Goal: Entertainment & Leisure: Consume media (video, audio)

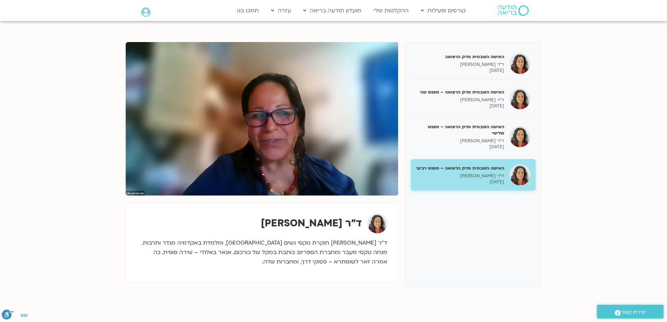
click at [195, 259] on p "ד”ר [PERSON_NAME] חוקרת טקסי נשים [GEOGRAPHIC_DATA], ומלמדת באקדמיה מגדר ותרבות…" at bounding box center [262, 252] width 251 height 28
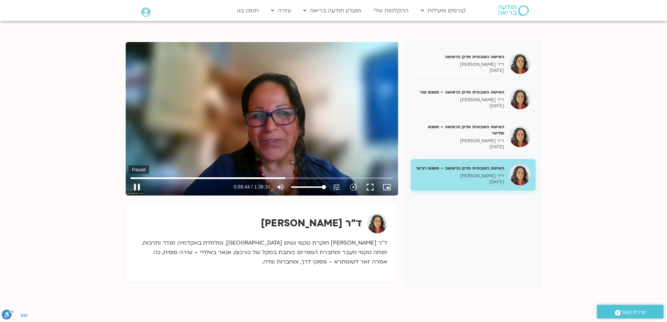
click at [136, 185] on button "pause" at bounding box center [136, 187] width 17 height 17
click at [137, 188] on button "play_arrow" at bounding box center [136, 187] width 17 height 17
click at [134, 186] on button "pause" at bounding box center [136, 187] width 17 height 17
click at [137, 186] on button "play_arrow" at bounding box center [136, 187] width 17 height 17
click at [140, 187] on button "pause" at bounding box center [136, 187] width 17 height 17
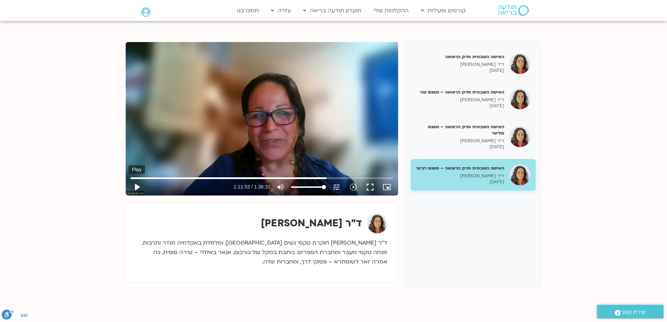
click at [136, 187] on button "play_arrow" at bounding box center [136, 187] width 17 height 17
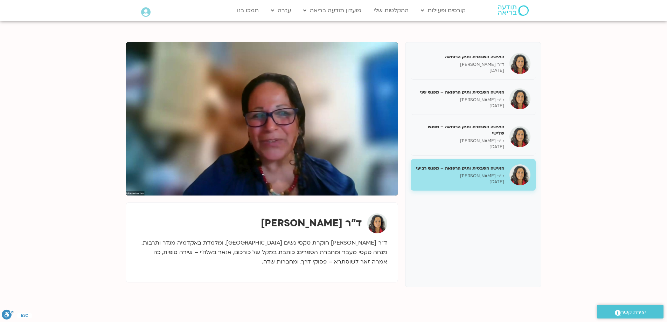
click at [136, 187] on button "pause" at bounding box center [136, 187] width 17 height 17
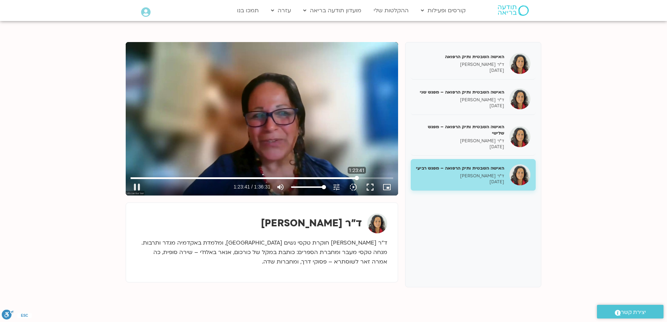
click at [357, 180] on input "Seek" at bounding box center [262, 178] width 263 height 4
click at [138, 187] on button "play_arrow" at bounding box center [136, 187] width 17 height 17
click at [359, 179] on input "Seek" at bounding box center [262, 178] width 263 height 4
click at [361, 180] on input "Seek" at bounding box center [262, 178] width 263 height 4
click at [363, 179] on input "Seek" at bounding box center [262, 178] width 263 height 4
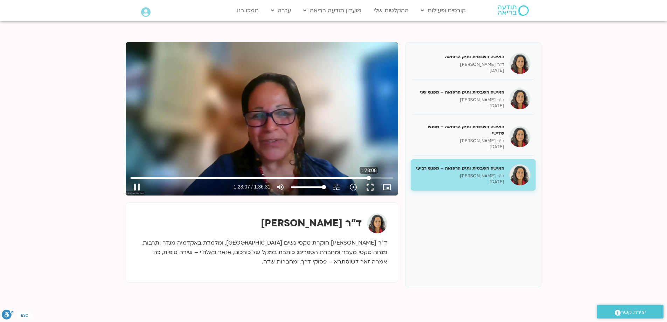
drag, startPoint x: 363, startPoint y: 177, endPoint x: 369, endPoint y: 179, distance: 6.1
click at [369, 179] on input "Seek" at bounding box center [262, 178] width 263 height 4
click at [371, 179] on input "Seek" at bounding box center [262, 178] width 263 height 4
click at [372, 178] on input "Seek" at bounding box center [262, 178] width 263 height 4
click at [374, 180] on input "Seek" at bounding box center [262, 178] width 263 height 4
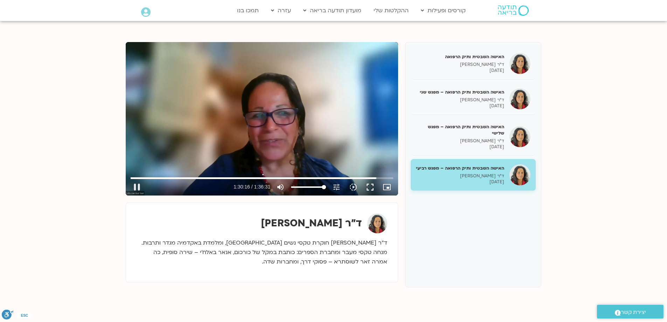
click at [357, 160] on div "Skip Ad 1:23:49 pause 1:30:16 / 1:36:31 volume_up Mute tune Resolution Auto 720…" at bounding box center [262, 118] width 272 height 153
drag, startPoint x: 375, startPoint y: 178, endPoint x: 377, endPoint y: 181, distance: 3.7
click at [377, 180] on input "Seek" at bounding box center [262, 178] width 263 height 4
click at [136, 187] on button "play_arrow" at bounding box center [136, 187] width 17 height 17
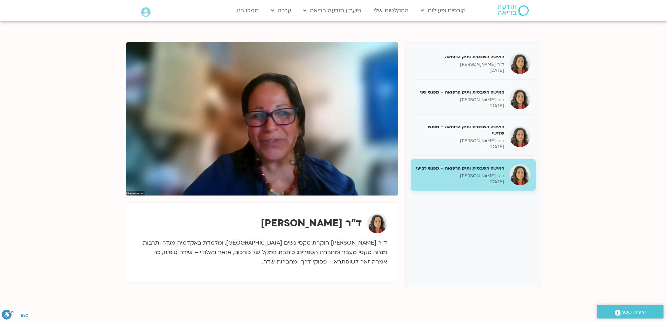
type input "5791.518911"
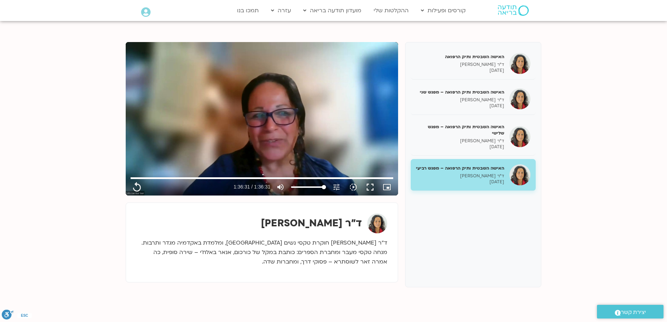
click at [138, 305] on section "האישה השבטית ותיק הרפואה ד״ר צילה זן בר צור 07/09/2025 האישה השבטית ותיק הרפואה…" at bounding box center [333, 172] width 667 height 303
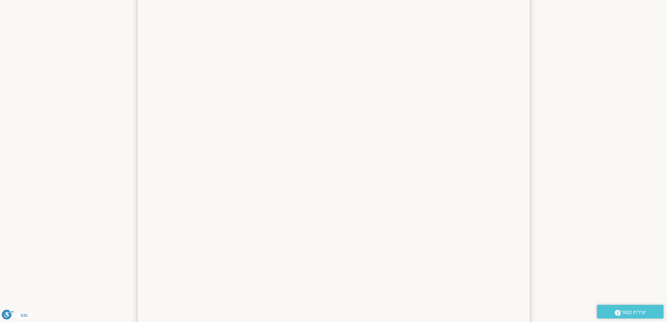
scroll to position [16, 0]
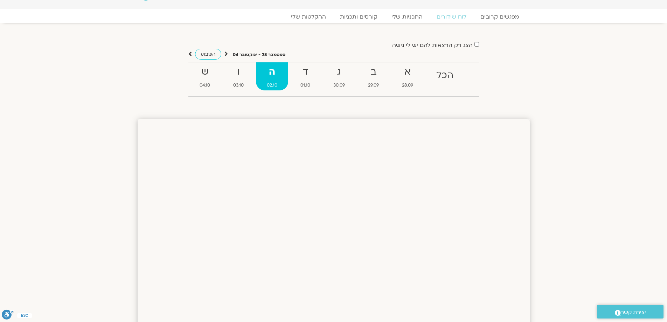
click at [443, 70] on strong "הכל" at bounding box center [444, 76] width 39 height 16
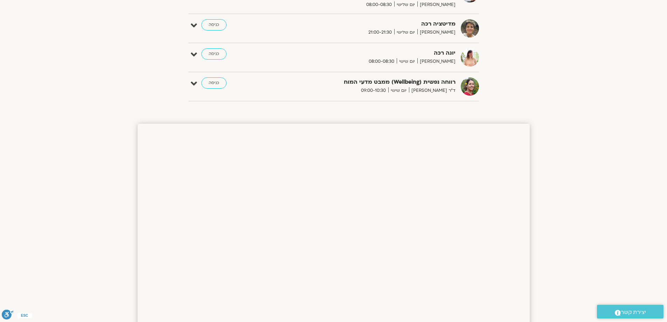
scroll to position [506, 0]
